Goal: Find specific page/section: Find specific page/section

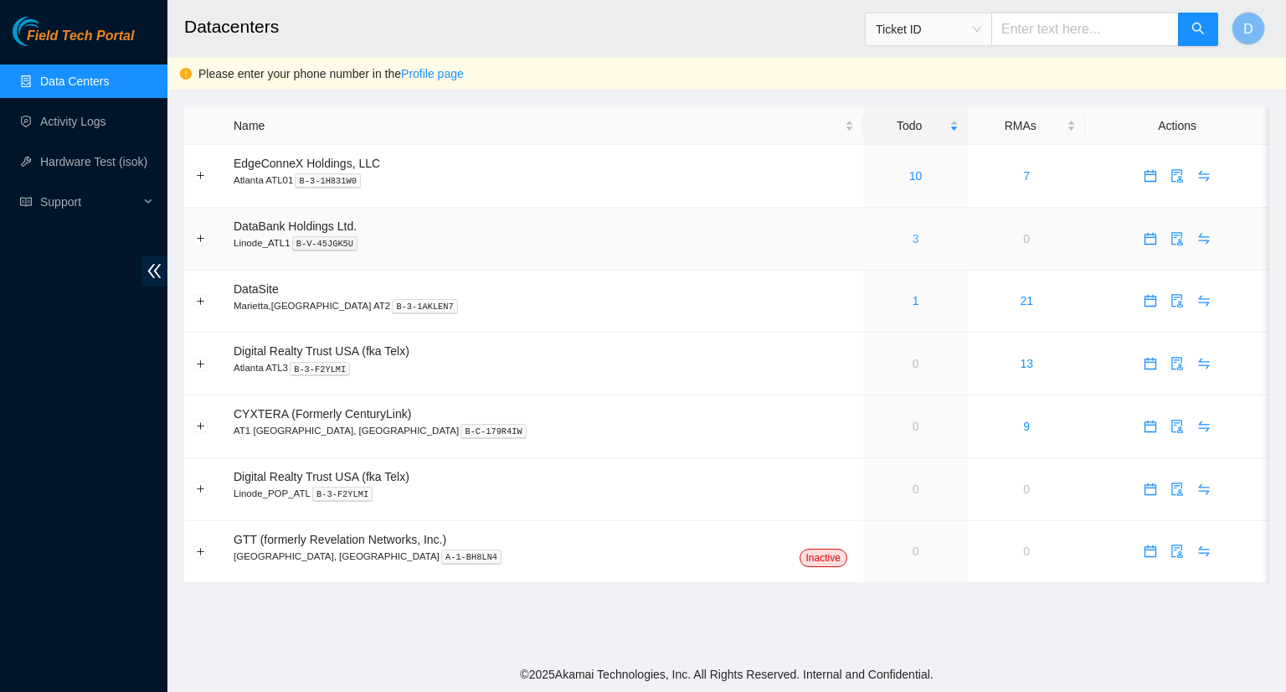
click at [913, 239] on link "3" at bounding box center [916, 238] width 7 height 13
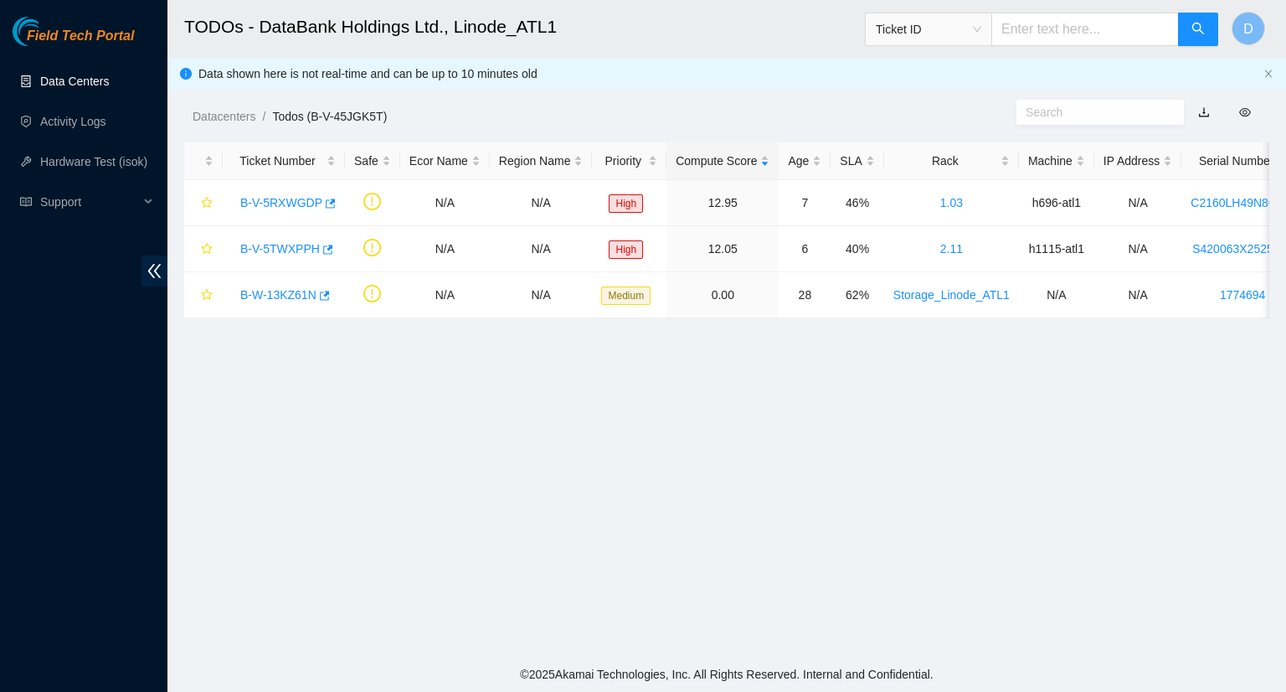
click at [74, 75] on link "Data Centers" at bounding box center [74, 81] width 69 height 13
